Goal: Ask a question: Seek information or help from site administrators or community

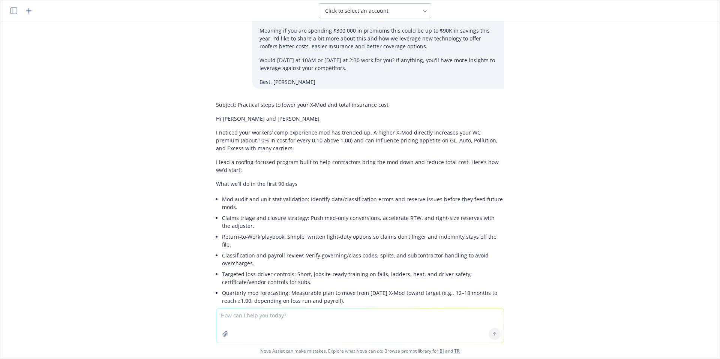
scroll to position [142, 0]
click at [270, 325] on textarea at bounding box center [359, 326] width 287 height 35
click at [29, 11] on icon "button" at bounding box center [28, 10] width 5 height 5
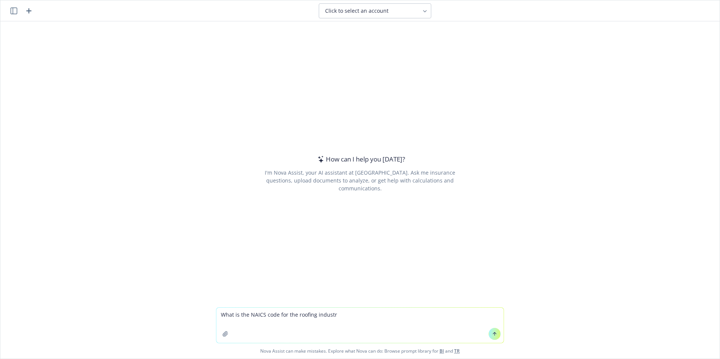
type textarea "What is the NAICS code for the roofing industry"
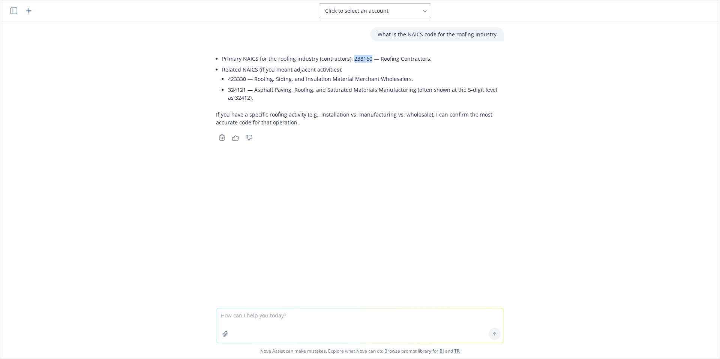
drag, startPoint x: 367, startPoint y: 59, endPoint x: 348, endPoint y: 61, distance: 19.2
click at [348, 61] on li "Primary NAICS for the roofing industry (contractors): 238160 — Roofing Contract…" at bounding box center [363, 58] width 282 height 11
copy li "238160"
click at [290, 320] on textarea at bounding box center [359, 326] width 287 height 35
type textarea "Great now painting contractors"
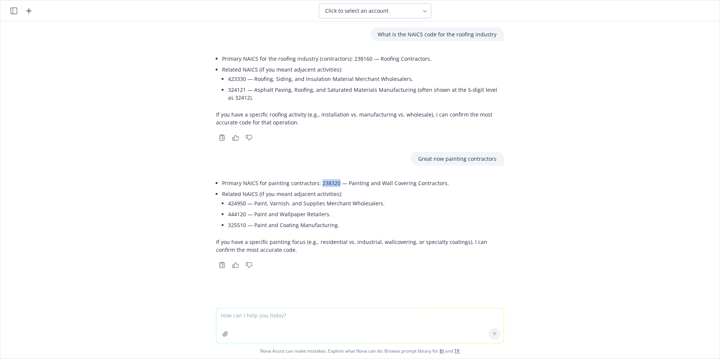
drag, startPoint x: 334, startPoint y: 182, endPoint x: 316, endPoint y: 183, distance: 17.7
click at [316, 183] on li "Primary NAICS for painting contractors: 238320 — Painting and Wall Covering Con…" at bounding box center [363, 183] width 282 height 11
copy li "238320"
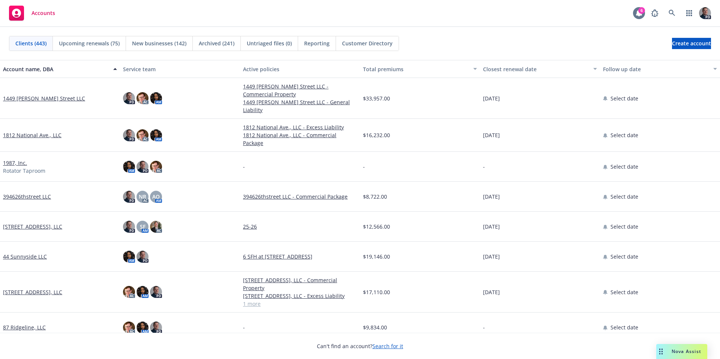
click at [643, 15] on div at bounding box center [639, 13] width 12 height 12
click at [682, 15] on link "button" at bounding box center [689, 13] width 15 height 15
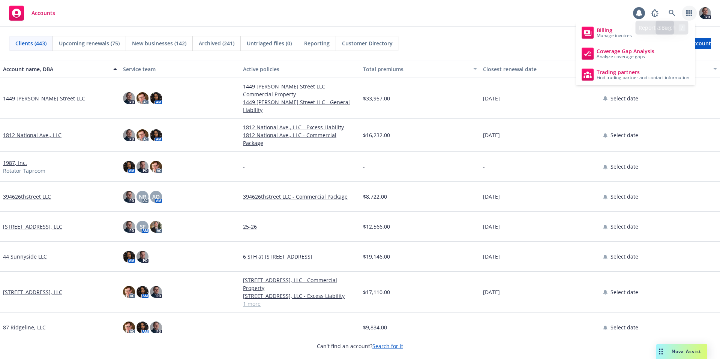
click at [591, 10] on div "Accounts 6 PD" at bounding box center [360, 13] width 720 height 27
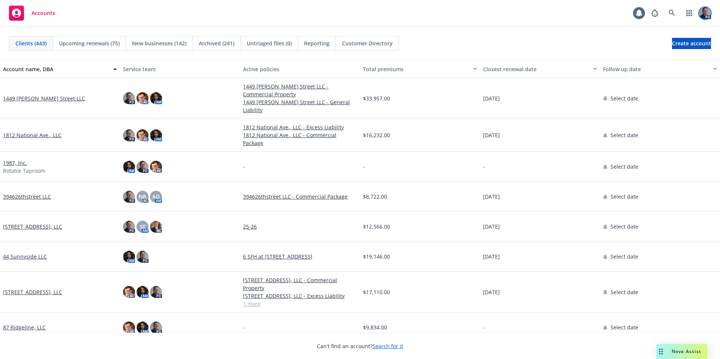
click at [705, 12] on img at bounding box center [705, 13] width 12 height 12
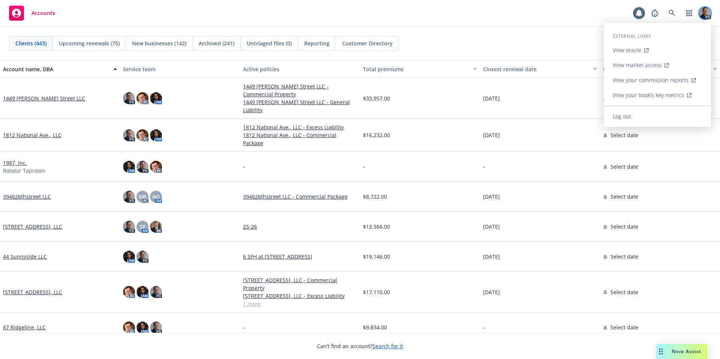
click at [705, 12] on img at bounding box center [705, 13] width 12 height 12
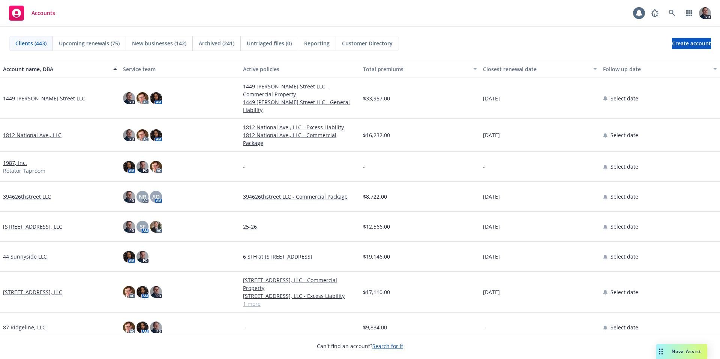
click at [527, 13] on div "Accounts 6 PD" at bounding box center [360, 13] width 720 height 27
